Goal: Find specific page/section

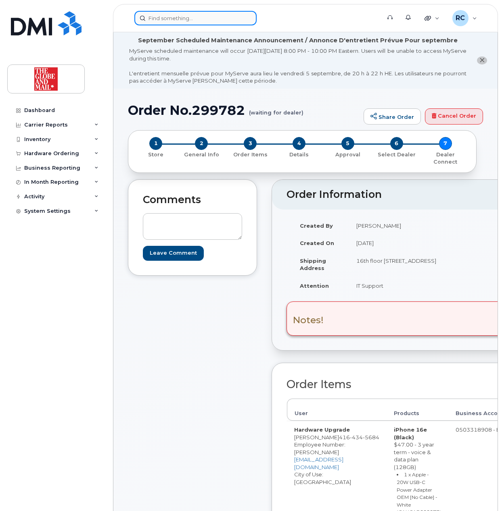
click at [198, 24] on input at bounding box center [195, 18] width 122 height 15
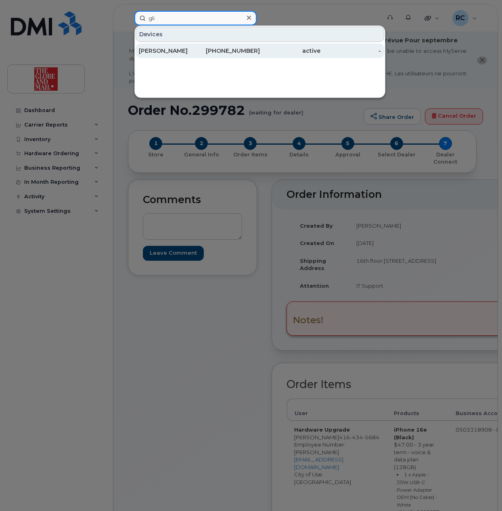
type input "gli"
click at [194, 50] on div "[PERSON_NAME]" at bounding box center [169, 51] width 60 height 8
